Goal: Task Accomplishment & Management: Use online tool/utility

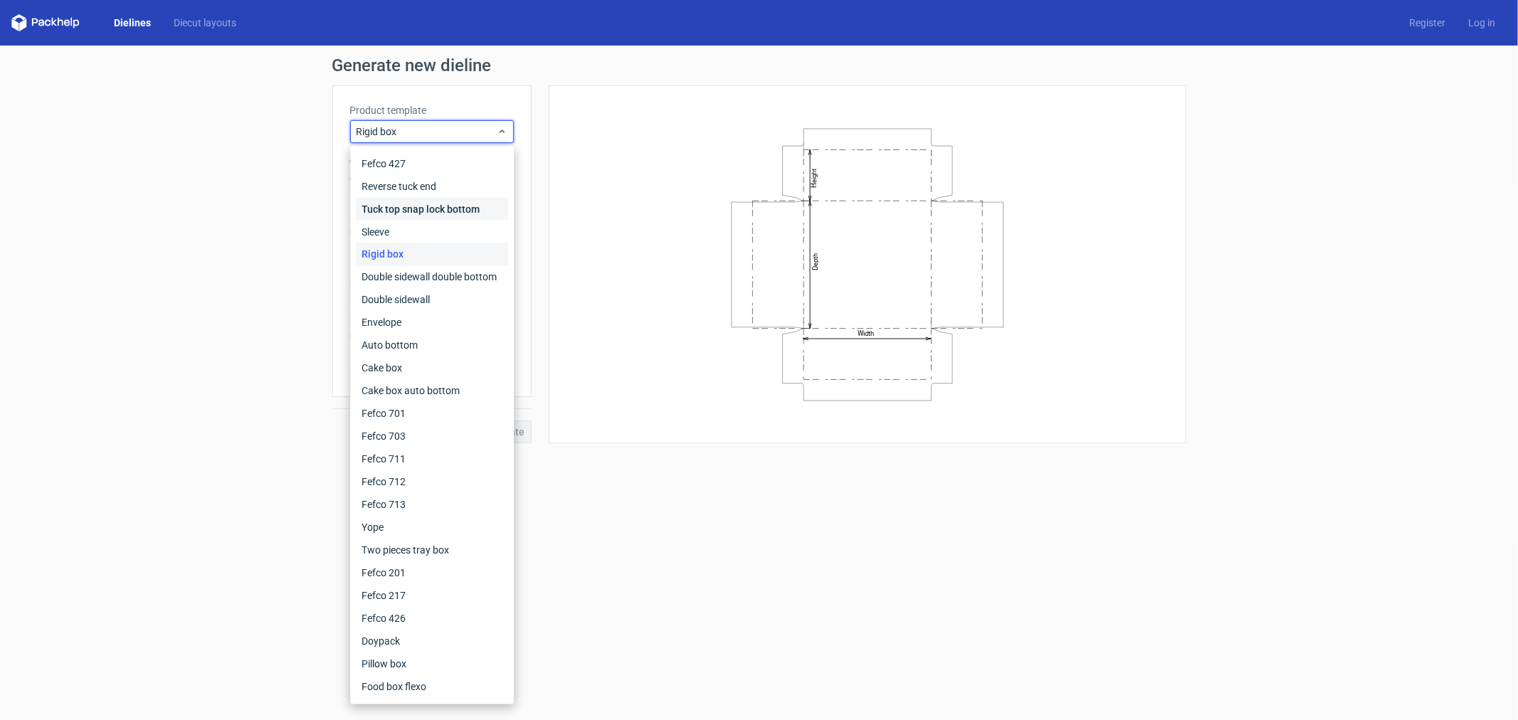
click at [422, 208] on div "Tuck top snap lock bottom" at bounding box center [432, 209] width 152 height 23
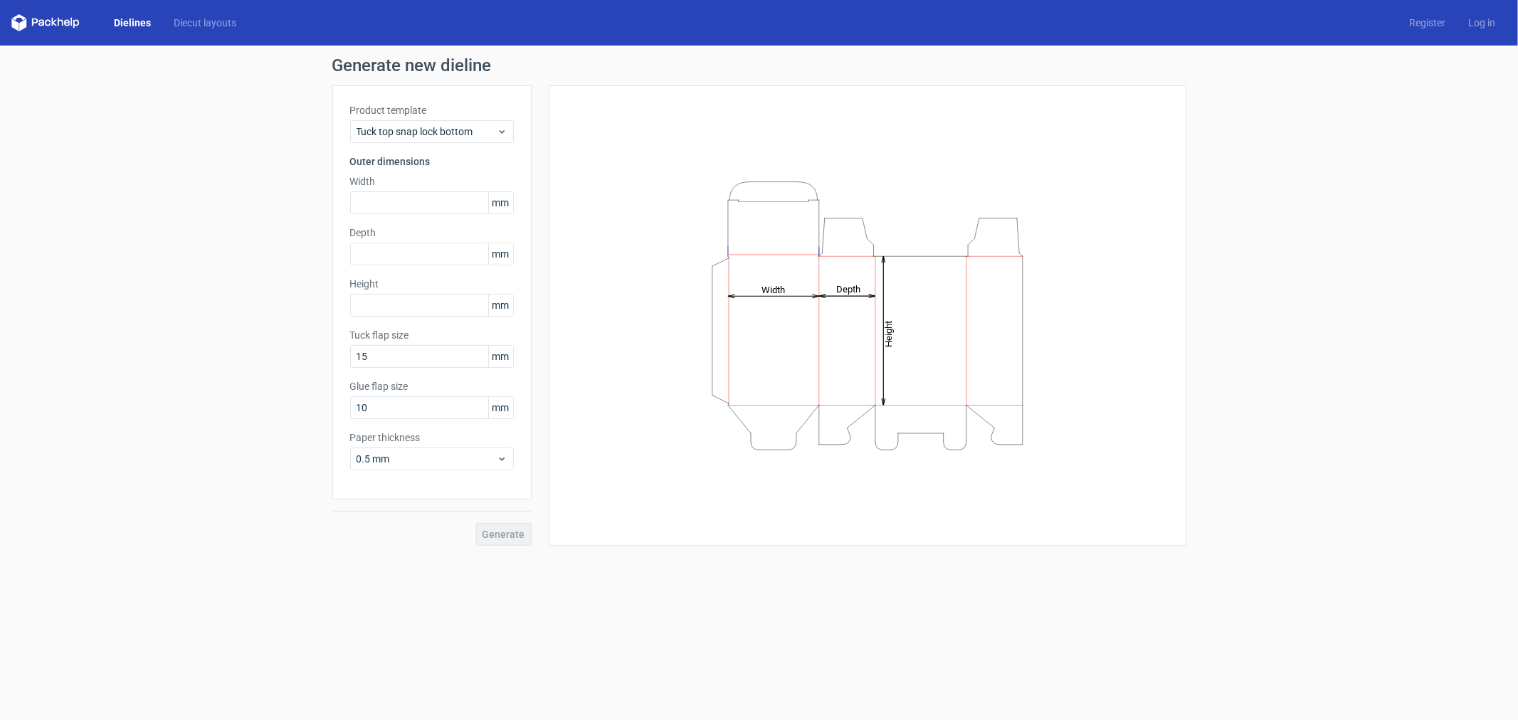
click at [418, 144] on div "Product template Tuck top snap lock bottom Outer dimensions Width mm Depth mm H…" at bounding box center [431, 292] width 199 height 414
click at [422, 134] on span "Tuck top snap lock bottom" at bounding box center [427, 132] width 140 height 14
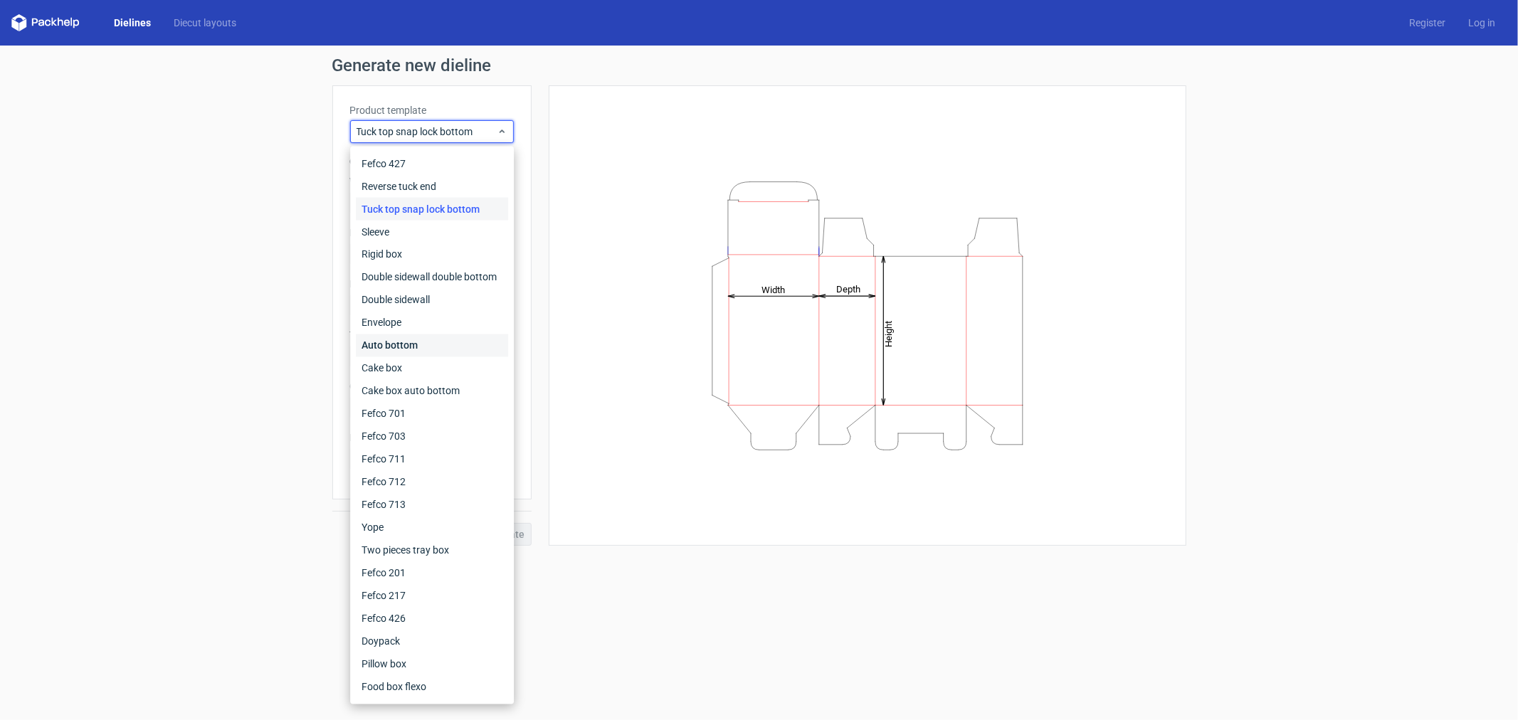
click at [408, 344] on div "Auto bottom" at bounding box center [432, 345] width 152 height 23
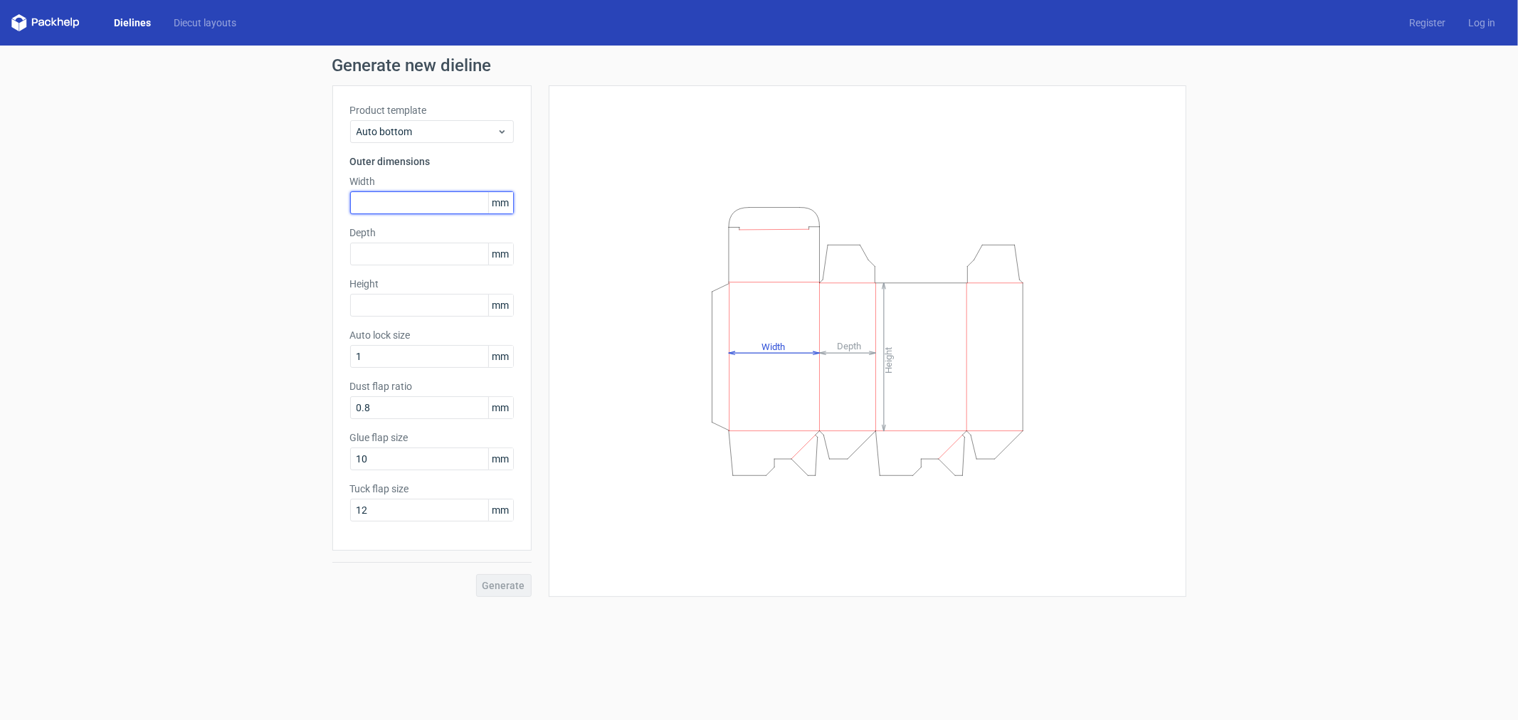
click at [406, 199] on input "text" at bounding box center [432, 202] width 164 height 23
type input "47"
type input "110"
drag, startPoint x: 378, startPoint y: 463, endPoint x: 346, endPoint y: 460, distance: 32.2
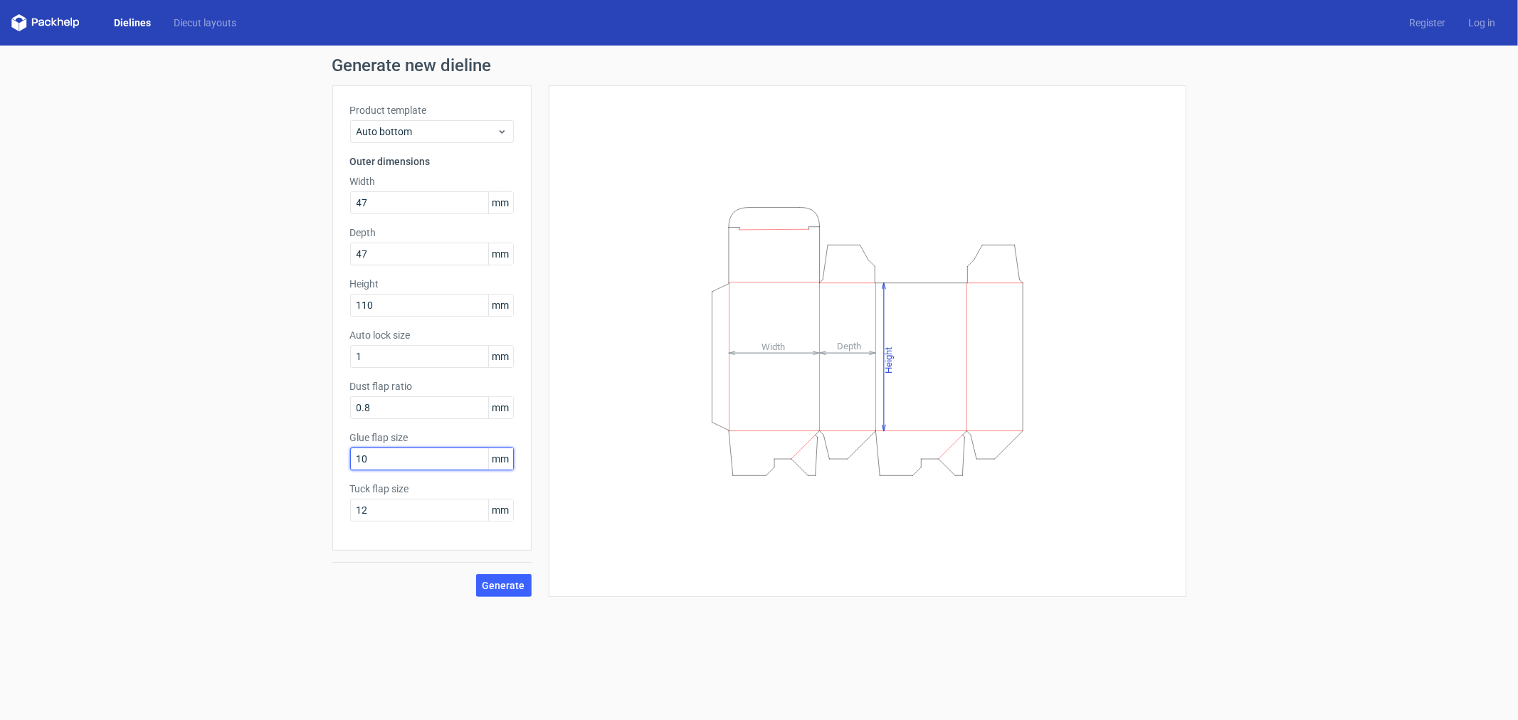
click at [346, 460] on div "Product template Auto bottom Outer dimensions Width 47 mm Depth 47 mm Height 11…" at bounding box center [431, 317] width 199 height 465
drag, startPoint x: 379, startPoint y: 511, endPoint x: 315, endPoint y: 507, distance: 63.4
click at [315, 507] on div "Generate new dieline Product template Auto bottom Outer dimensions Width 47 mm …" at bounding box center [759, 327] width 1518 height 563
type input "13"
click at [518, 584] on span "Generate" at bounding box center [503, 586] width 43 height 10
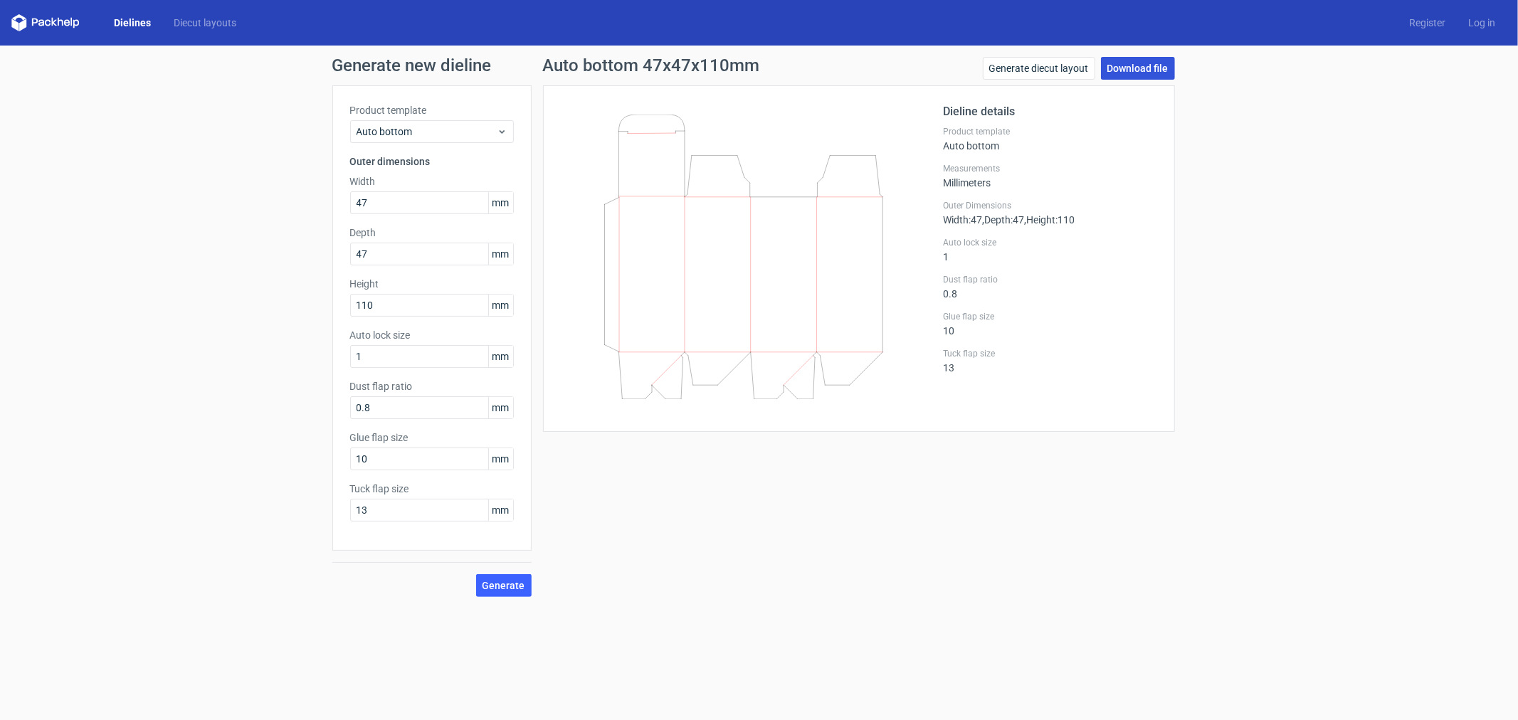
click at [1142, 68] on link "Download file" at bounding box center [1138, 68] width 74 height 23
